Goal: Task Accomplishment & Management: Manage account settings

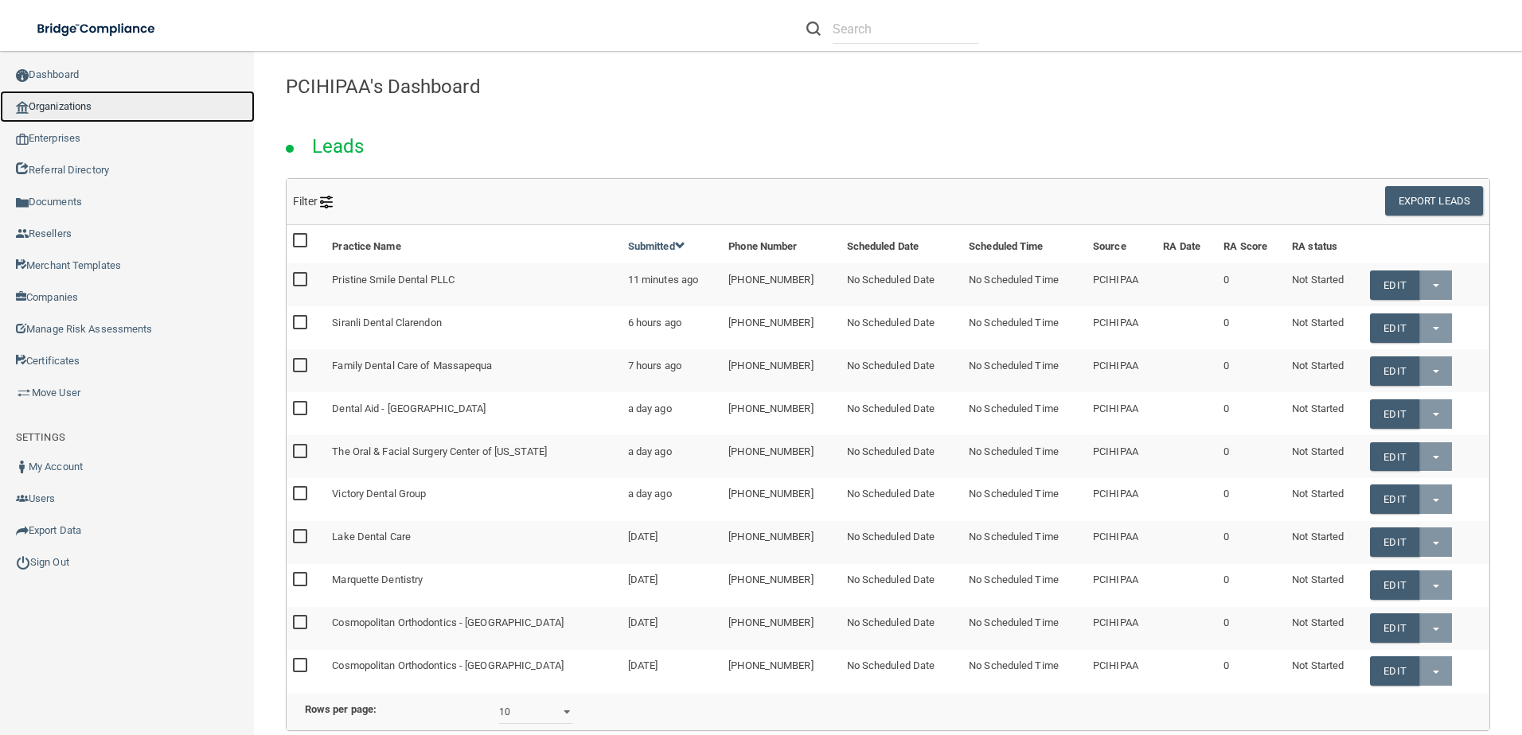
click at [80, 107] on link "Organizations" at bounding box center [127, 107] width 255 height 32
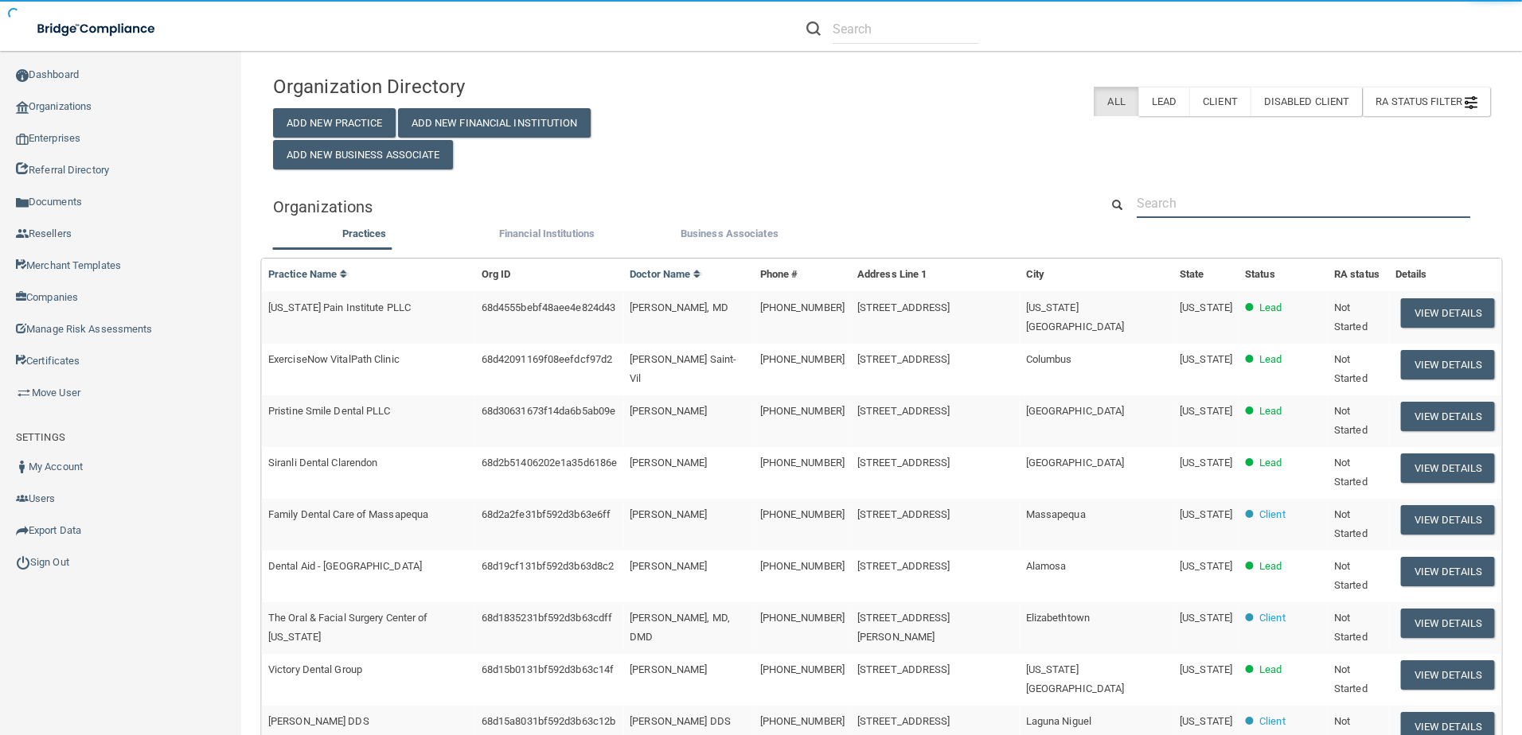
click at [1259, 195] on input "text" at bounding box center [1303, 203] width 333 height 29
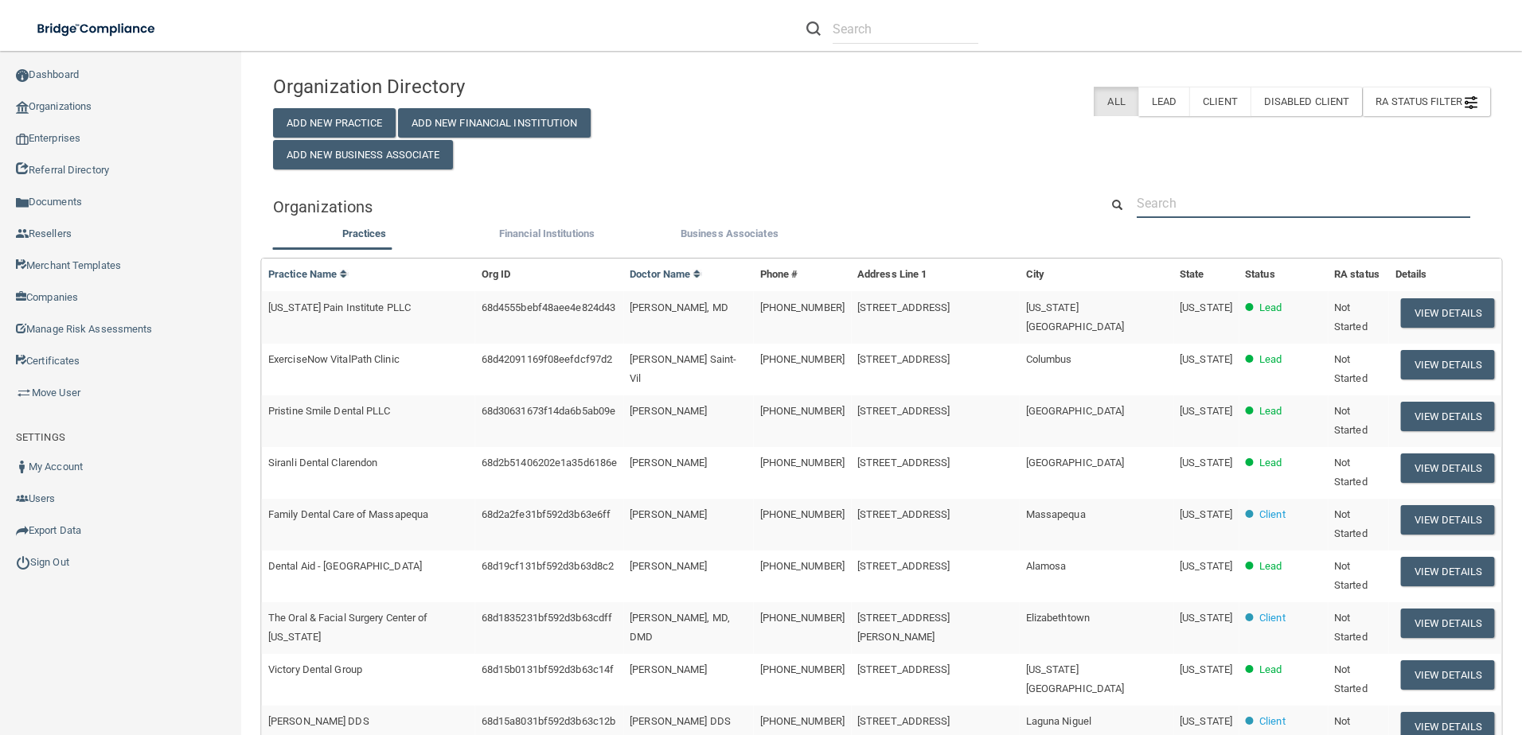
paste input "[PERSON_NAME] DDS"
type input "[PERSON_NAME] DDS"
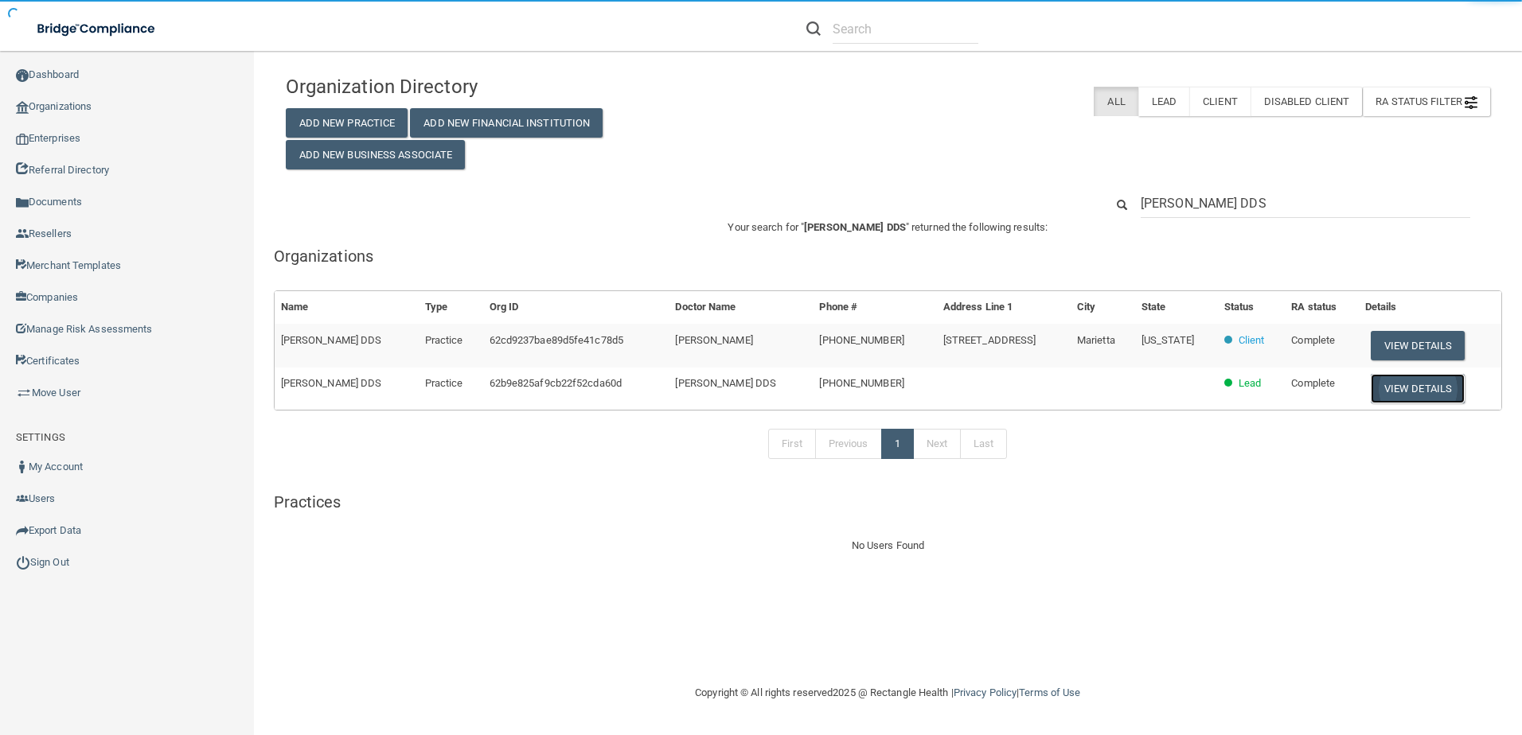
click at [1418, 398] on button "View Details" at bounding box center [1418, 388] width 94 height 29
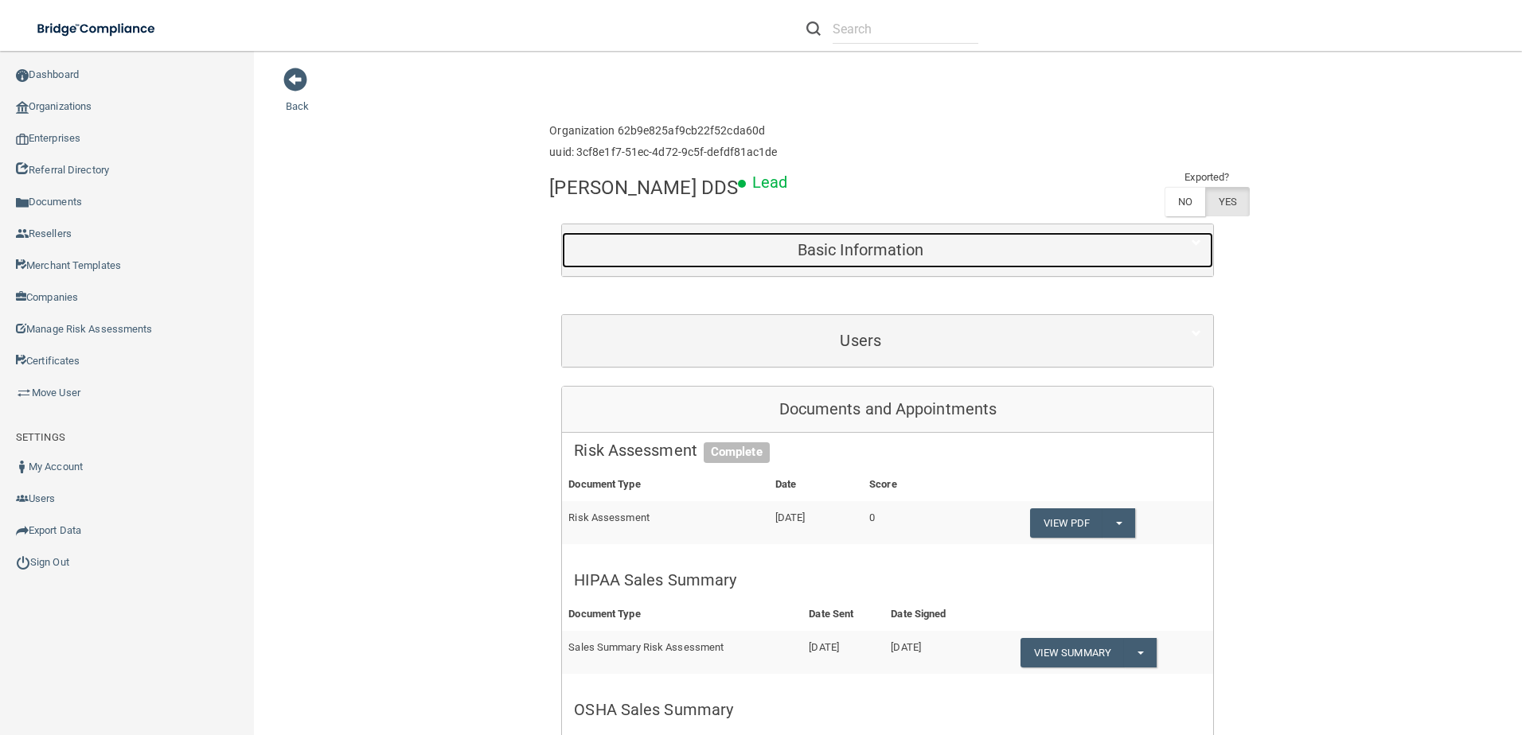
click at [1071, 244] on h5 "Basic Information" at bounding box center [860, 250] width 573 height 18
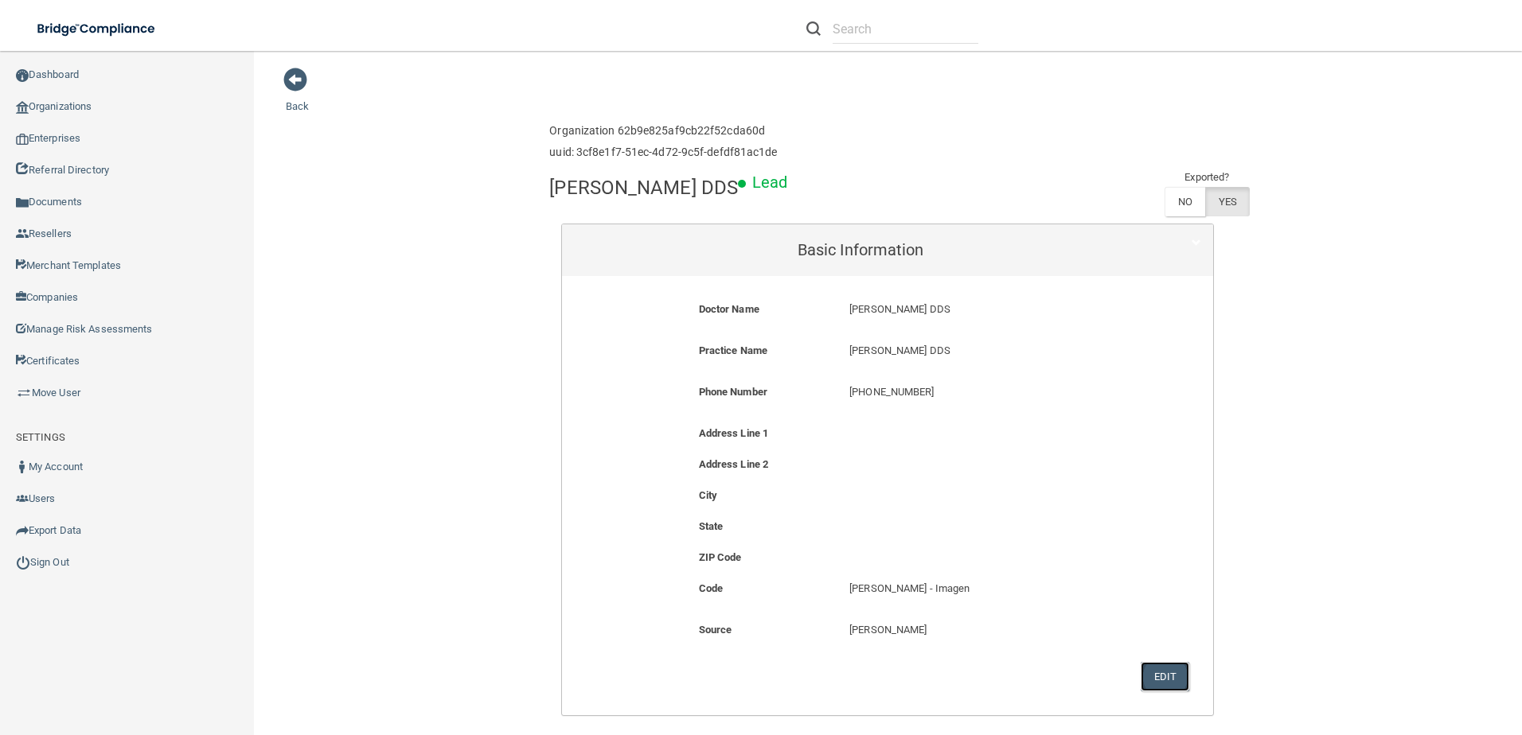
click at [1169, 684] on button "Edit" at bounding box center [1165, 676] width 49 height 29
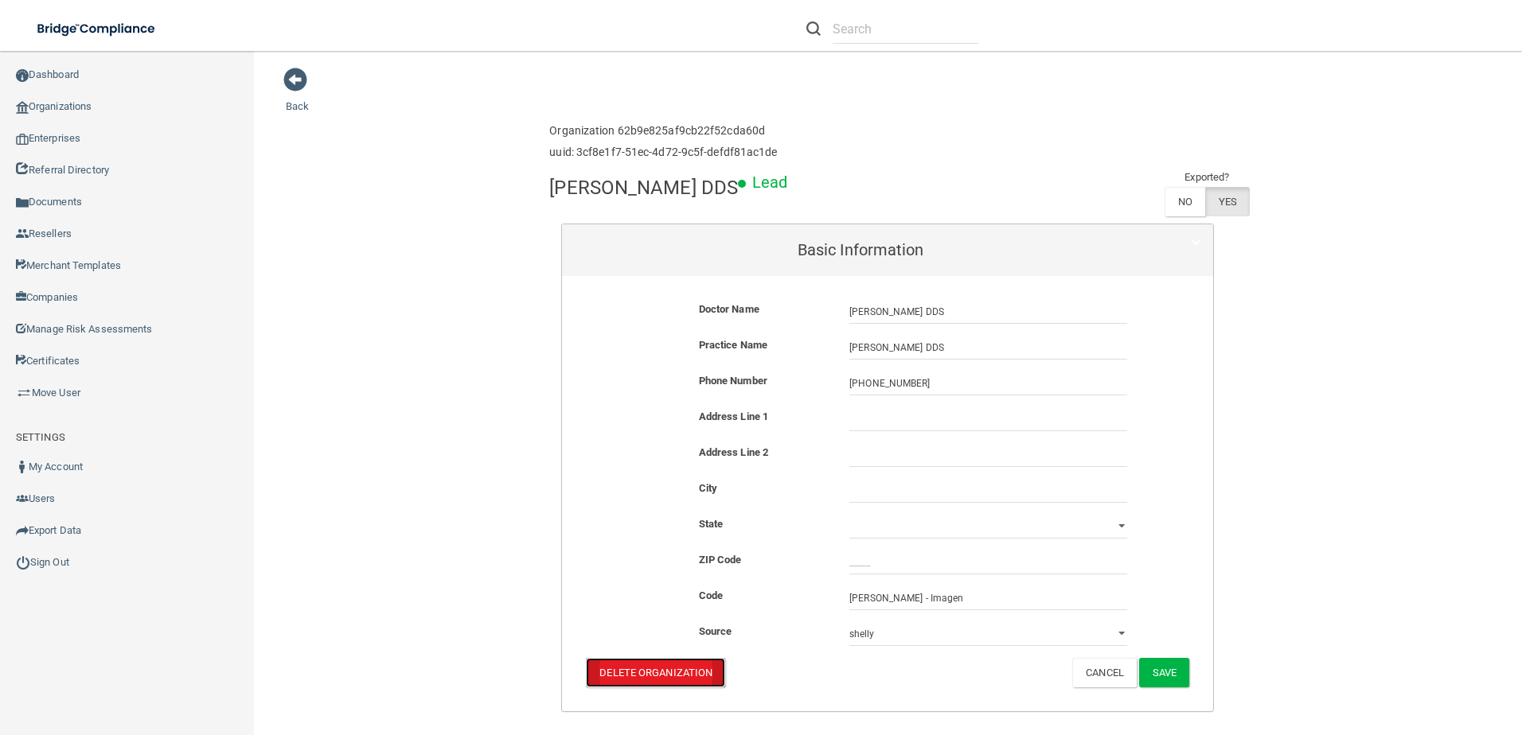
click at [647, 678] on button "Delete Organization" at bounding box center [655, 672] width 139 height 29
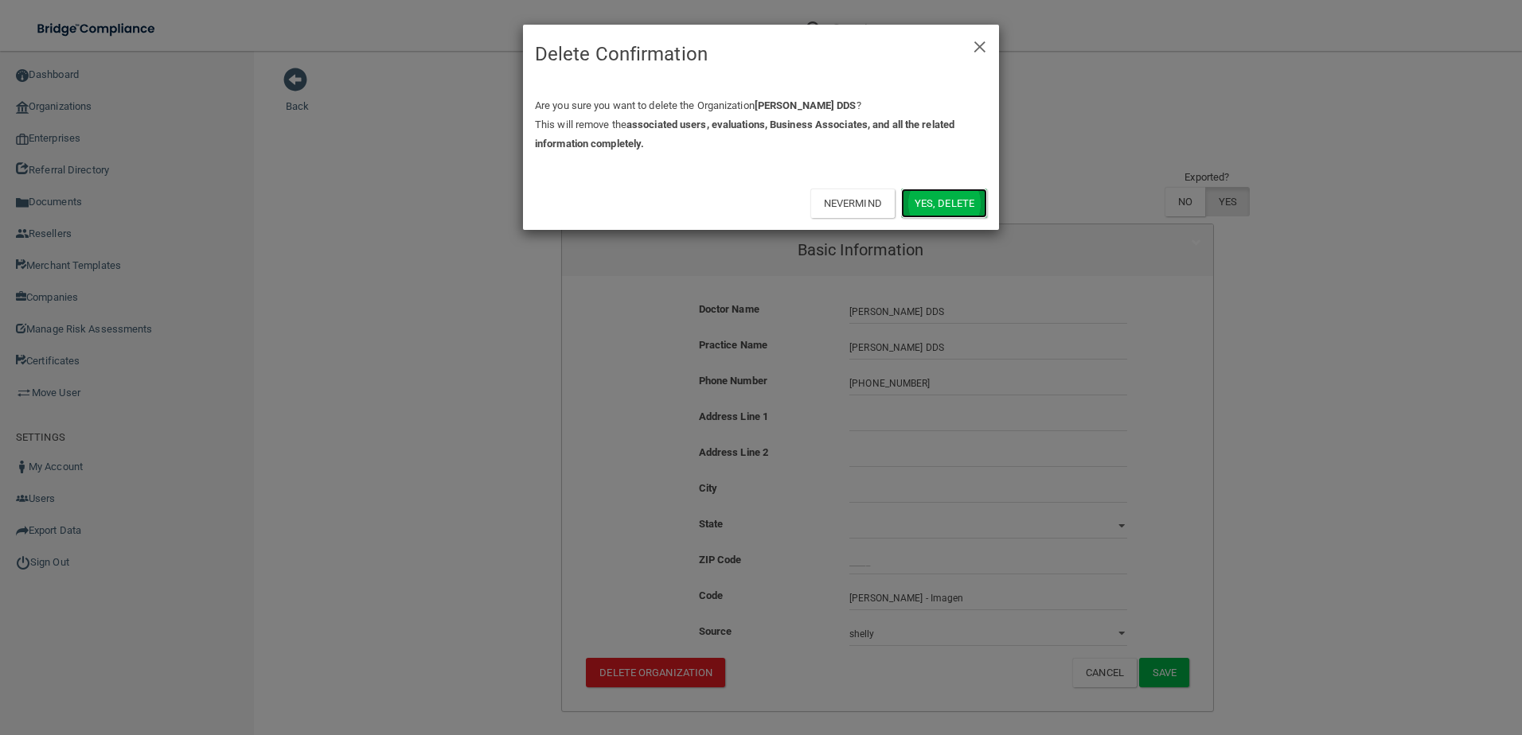
click at [955, 207] on button "Yes, delete" at bounding box center [944, 203] width 86 height 29
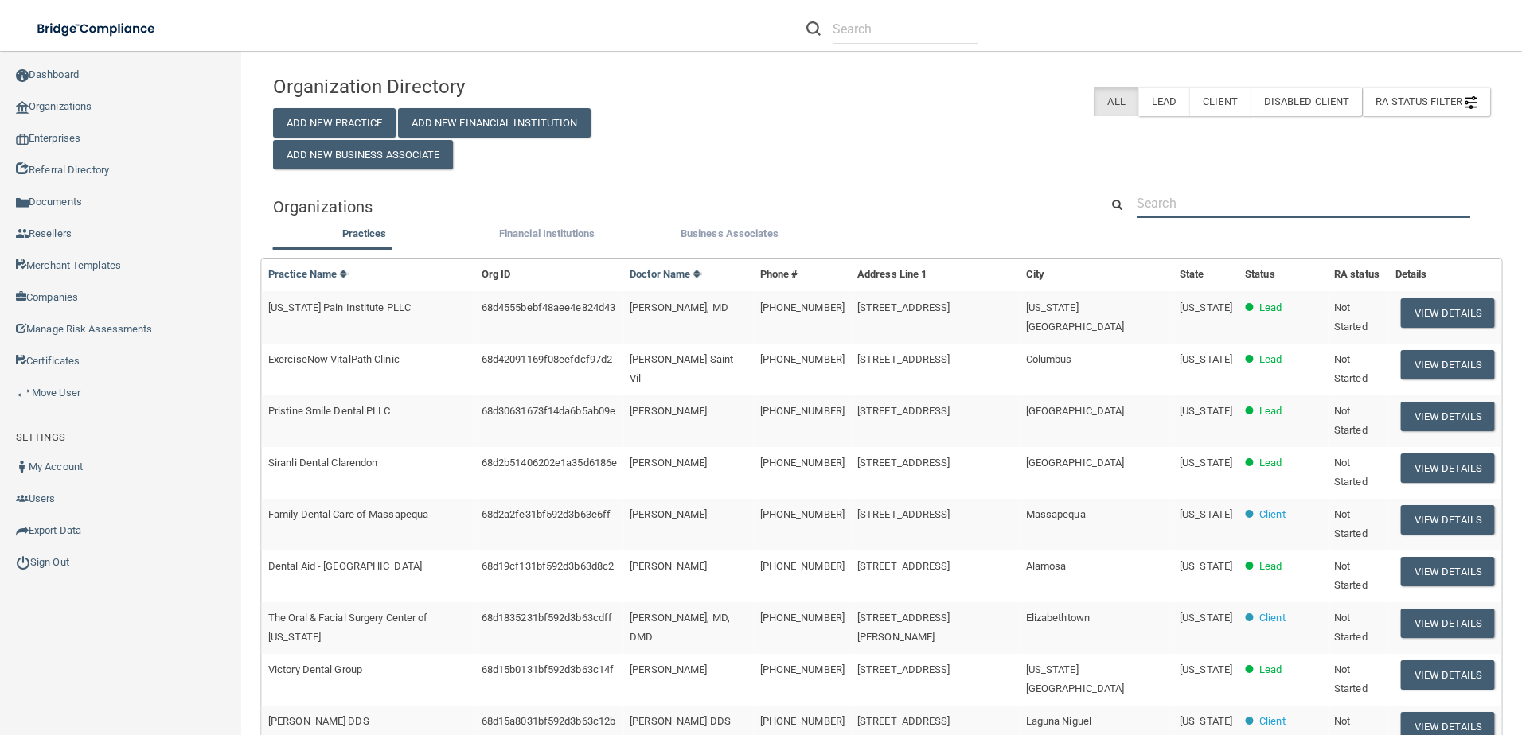
click at [1254, 213] on input "text" at bounding box center [1303, 203] width 333 height 29
paste input "[PERSON_NAME] DDS"
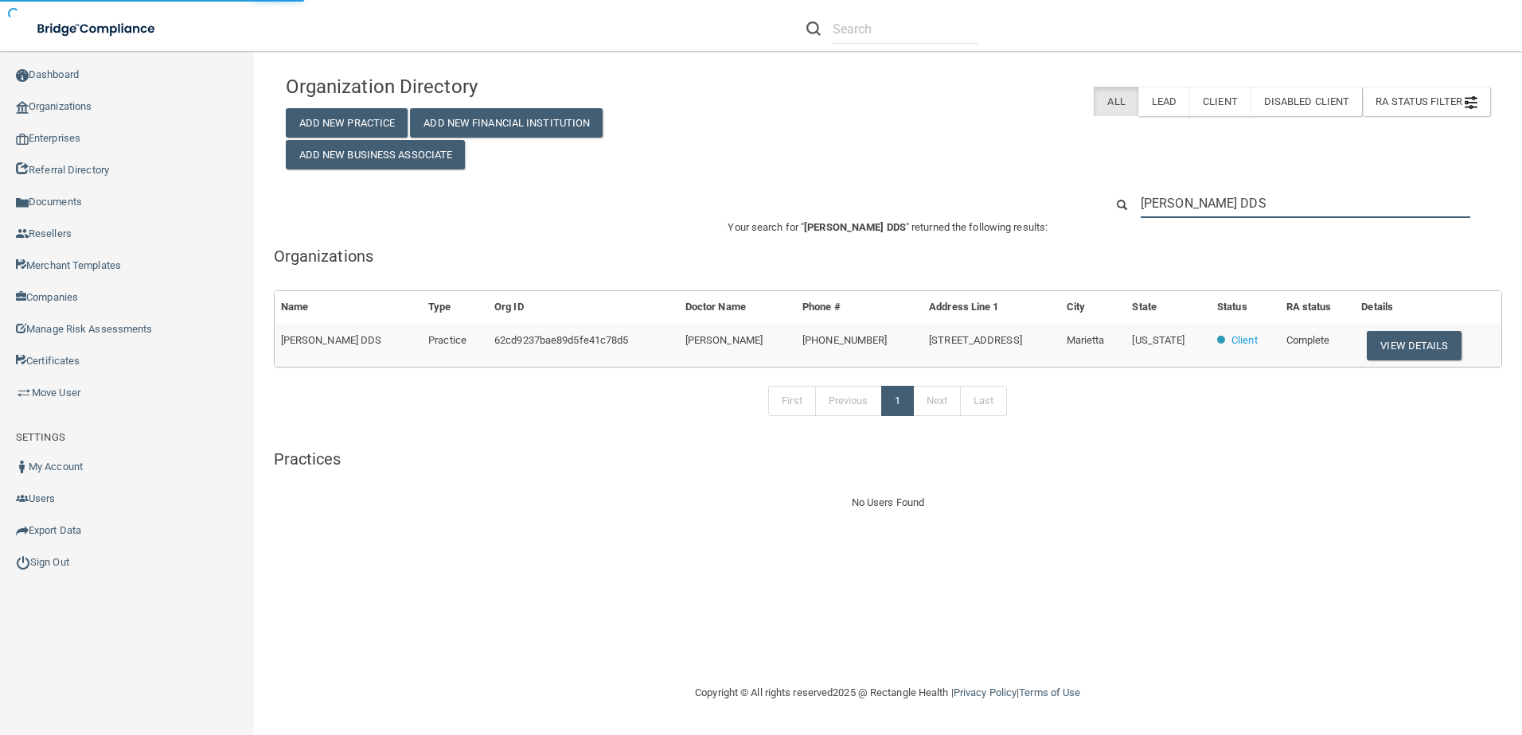
type input "[PERSON_NAME] DDS"
click at [1421, 341] on button "View Details" at bounding box center [1414, 345] width 94 height 29
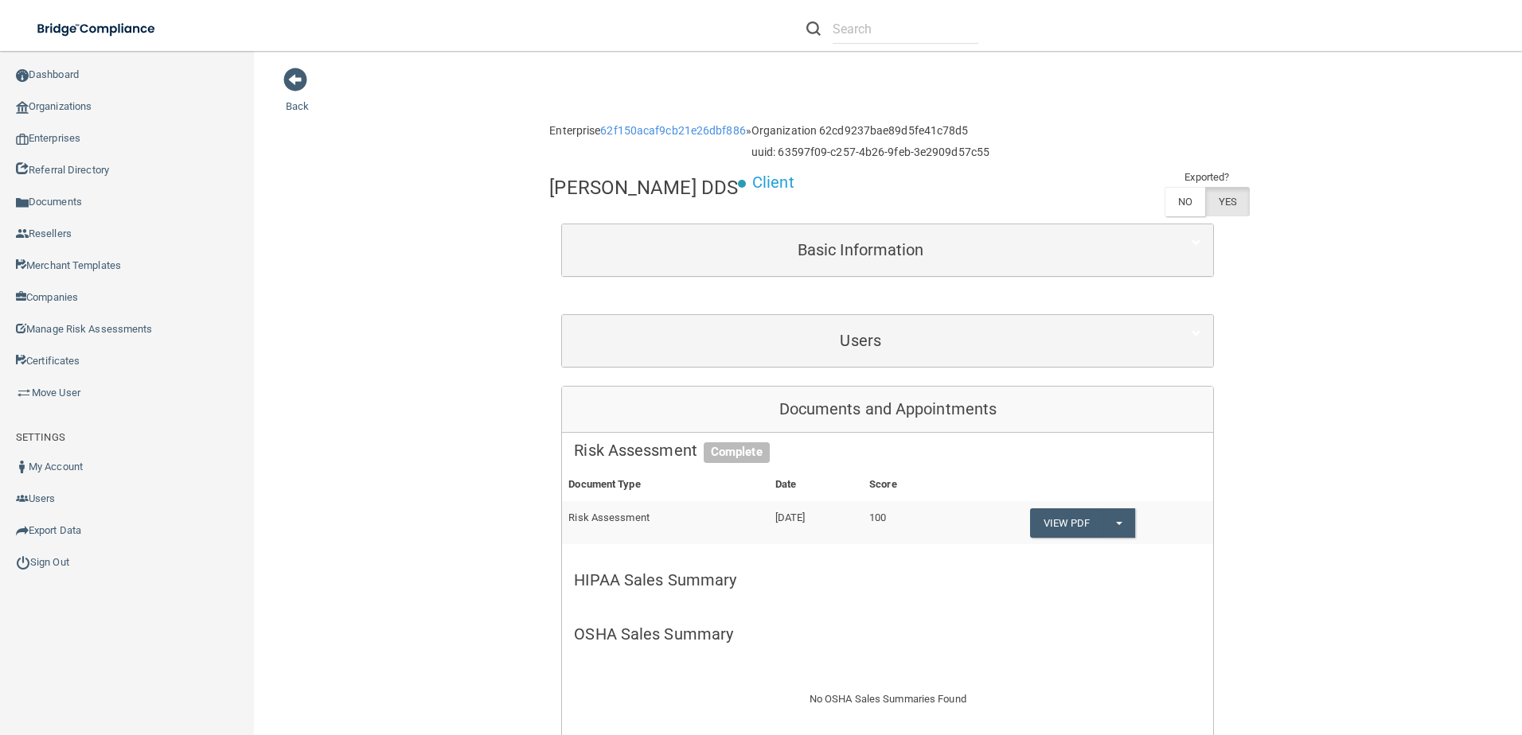
click at [979, 359] on div "Users" at bounding box center [887, 341] width 651 height 52
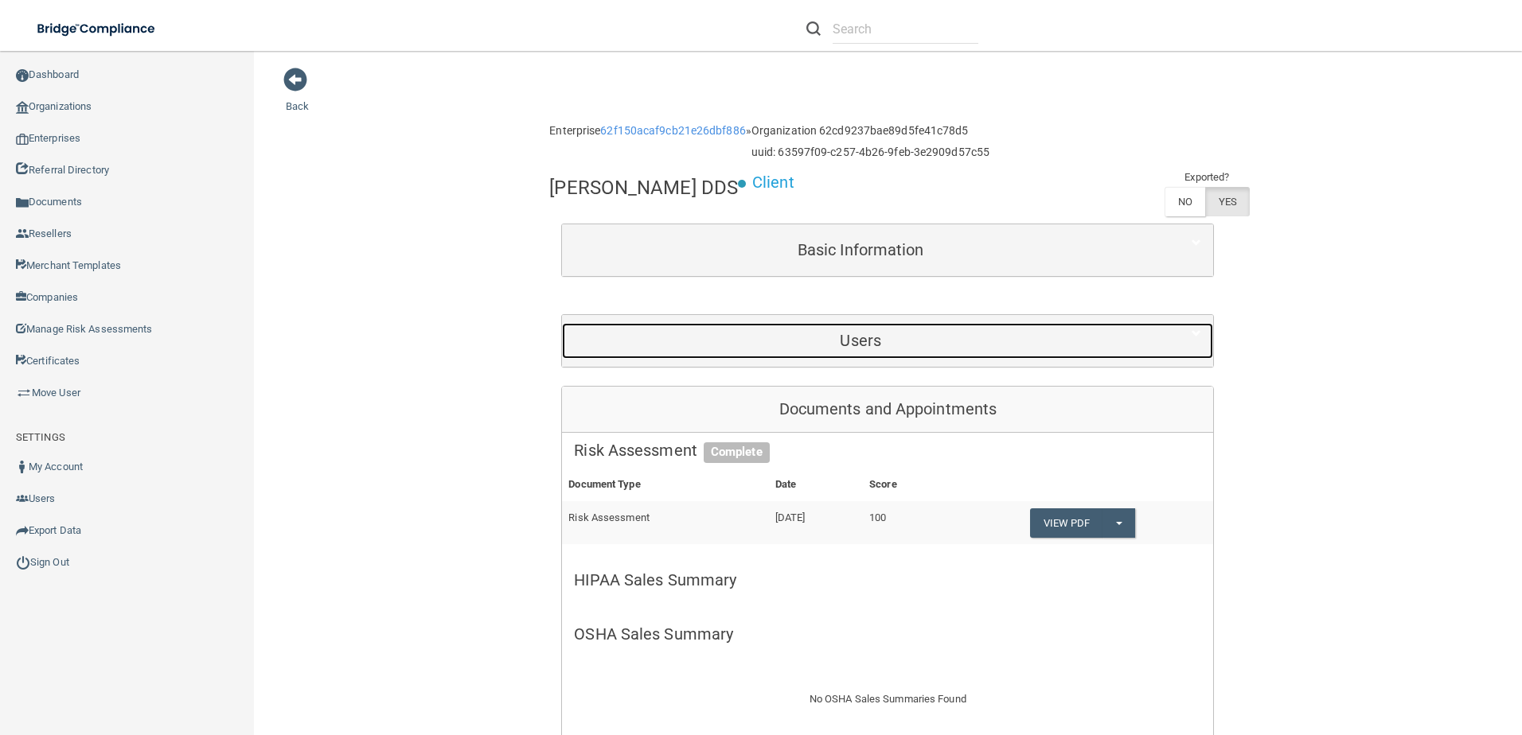
click at [977, 344] on h5 "Users" at bounding box center [860, 341] width 573 height 18
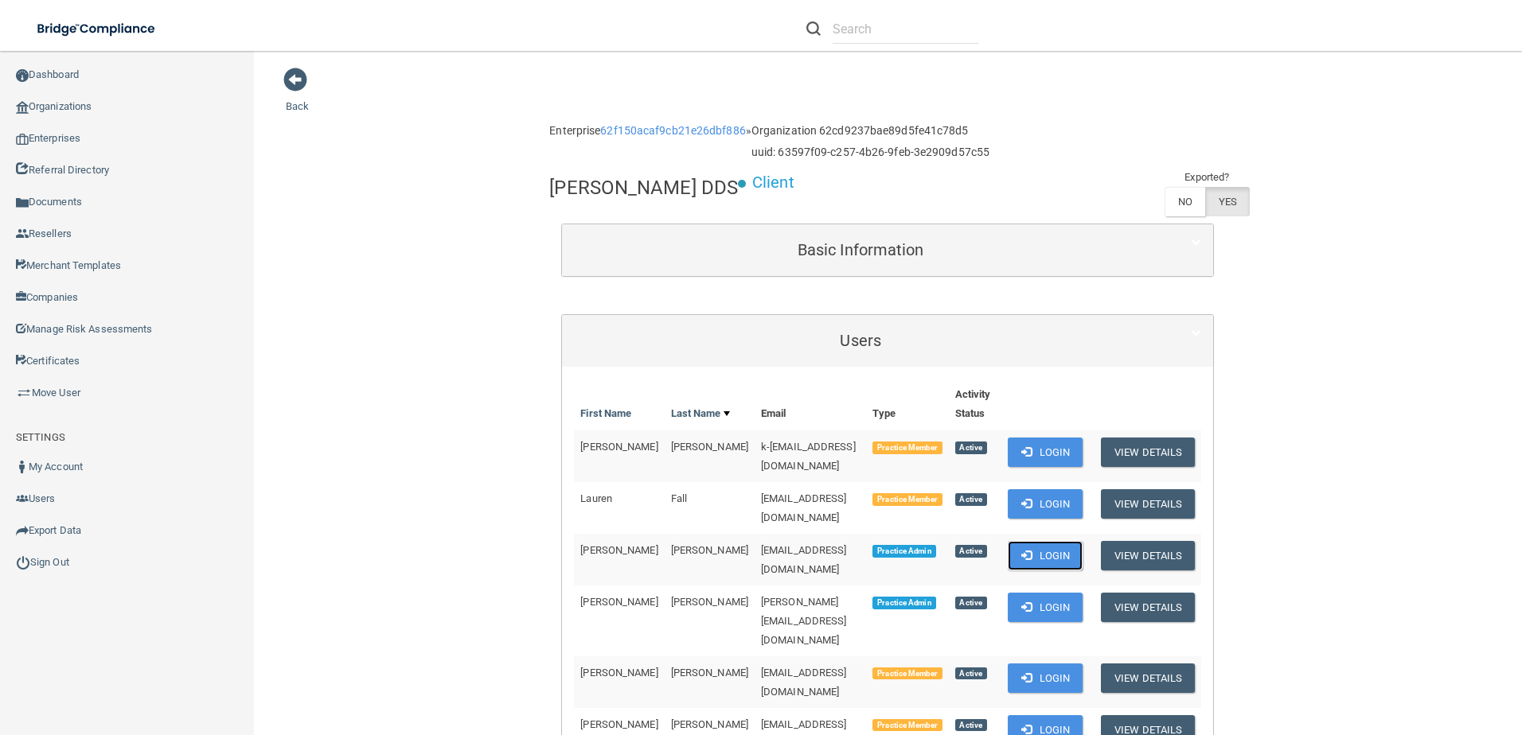
click at [1042, 541] on button "Login" at bounding box center [1046, 555] width 76 height 29
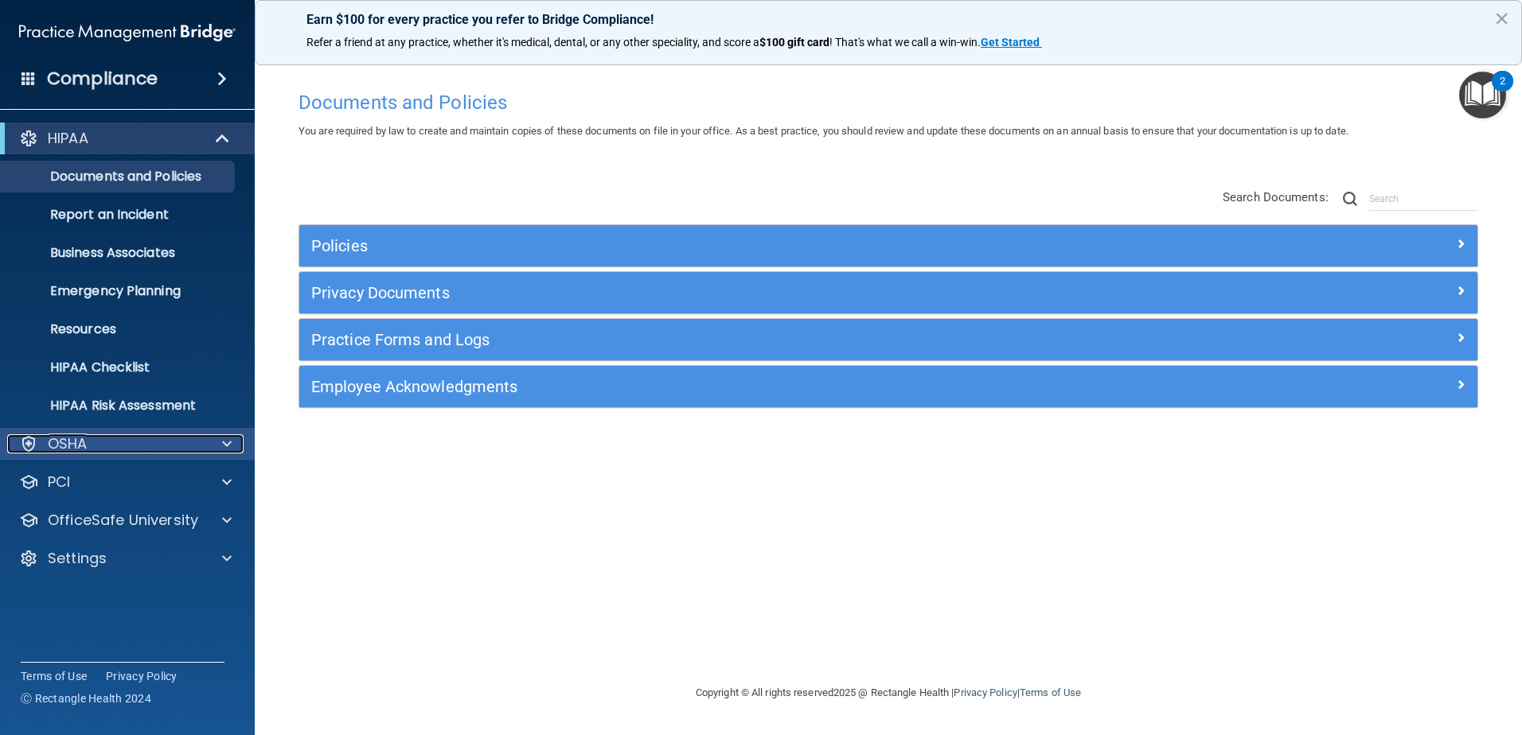
click at [119, 441] on div "OSHA" at bounding box center [105, 444] width 197 height 19
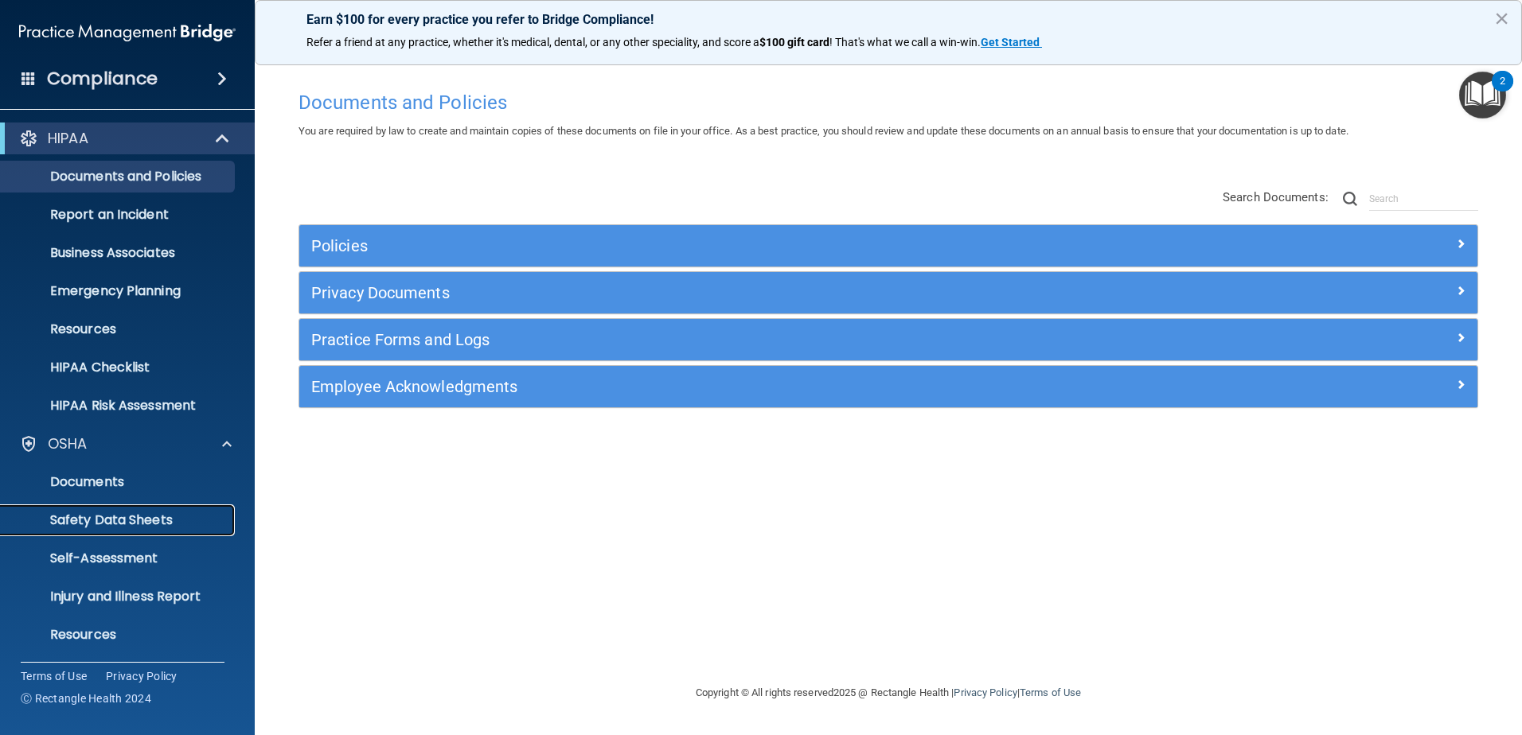
click at [121, 518] on p "Safety Data Sheets" at bounding box center [118, 521] width 217 height 16
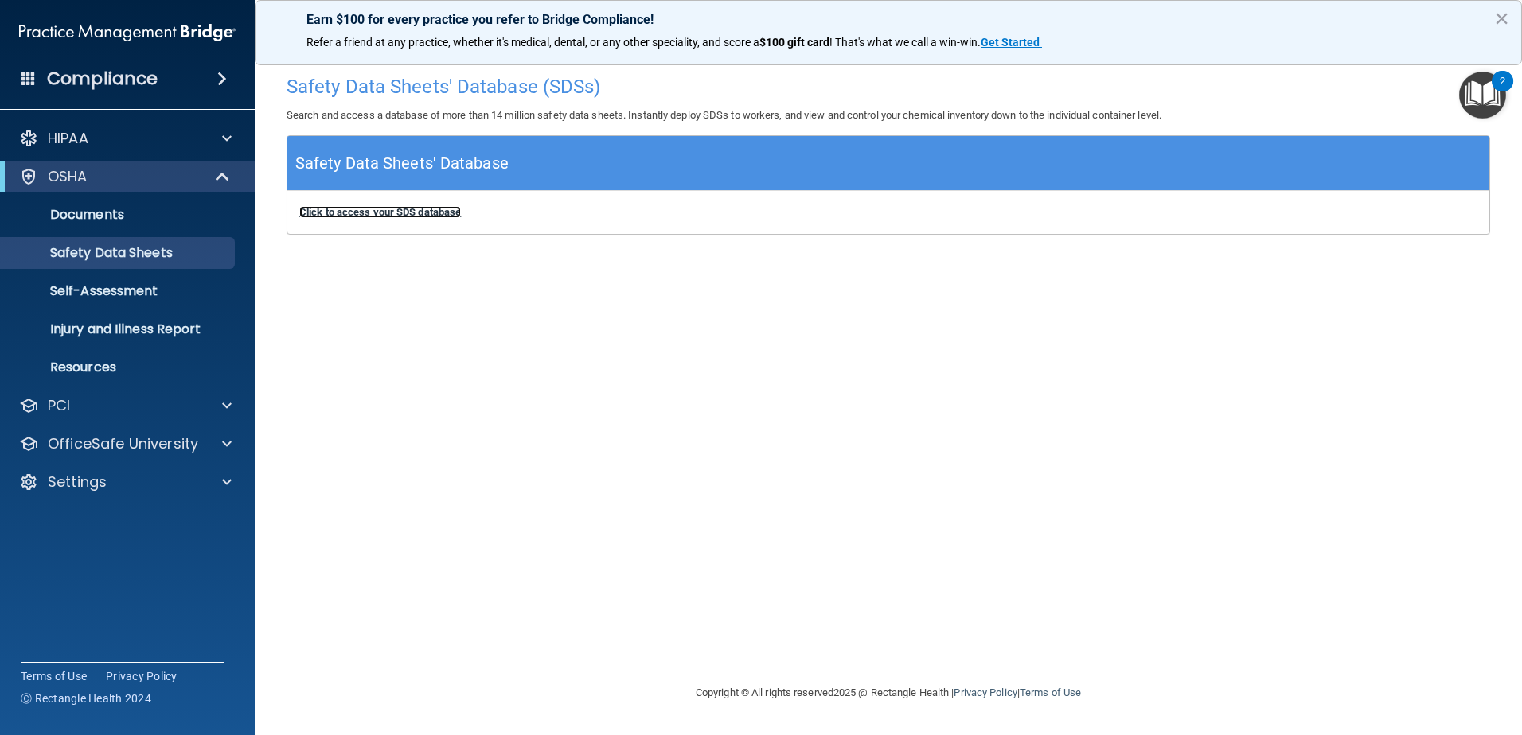
click at [379, 213] on b "Click to access your SDS database" at bounding box center [380, 212] width 162 height 12
